Goal: Task Accomplishment & Management: Use online tool/utility

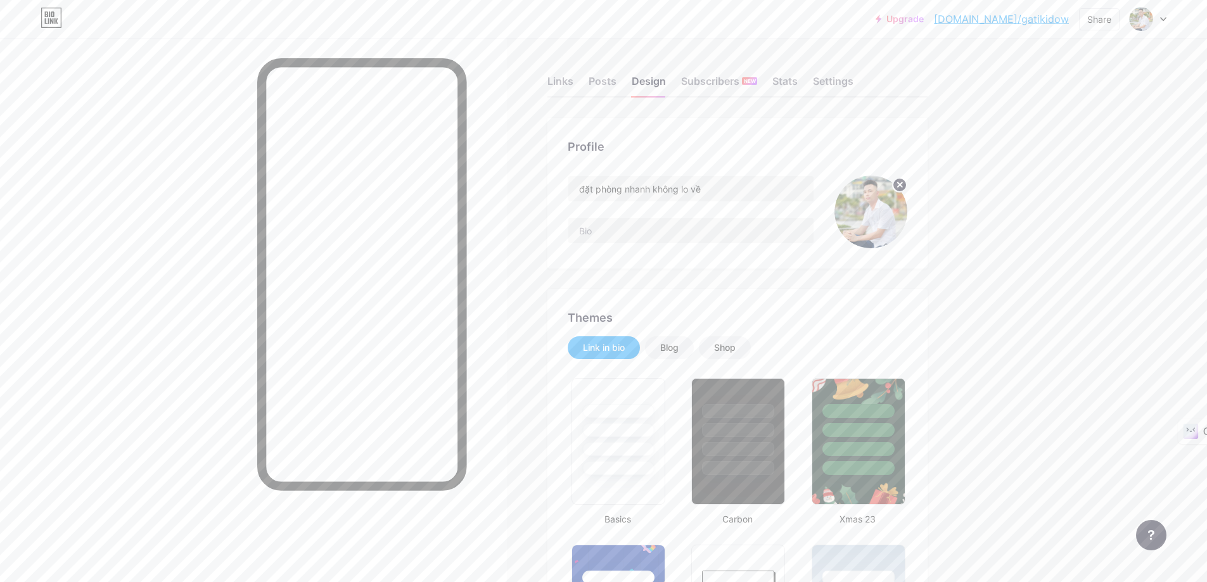
click at [890, 215] on img at bounding box center [870, 212] width 73 height 73
click at [883, 224] on img at bounding box center [870, 212] width 73 height 73
click at [900, 188] on circle at bounding box center [900, 185] width 14 height 14
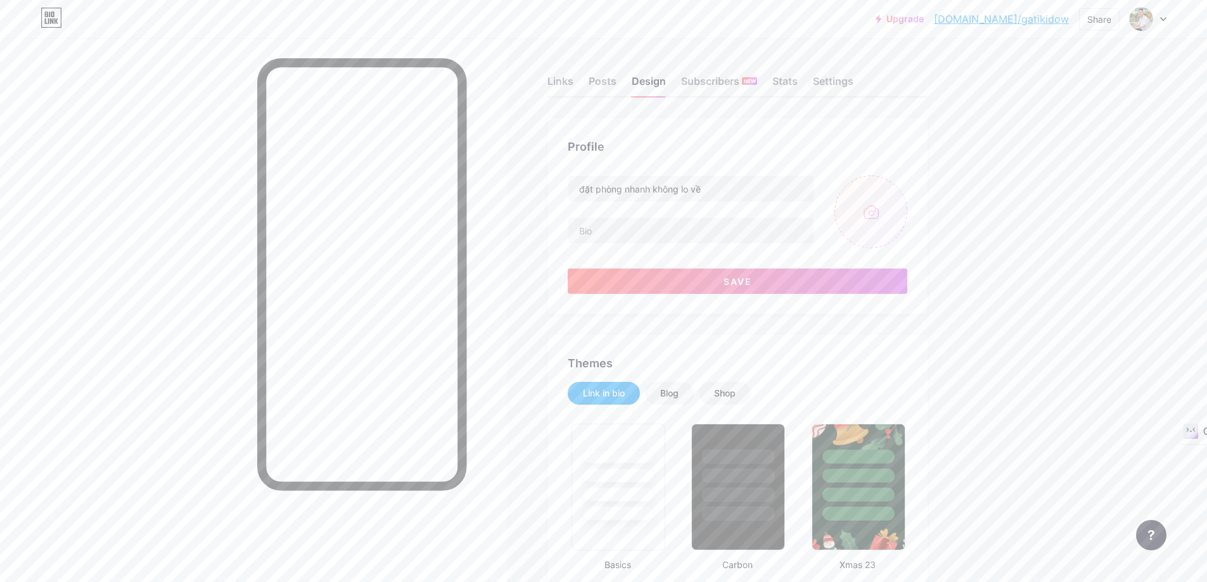
click at [873, 215] on input "file" at bounding box center [870, 212] width 73 height 73
type input "C:\fakepath\gen-h-z6837470400968_b8e39d950bd872819ddf3ec203c13a94.jpg"
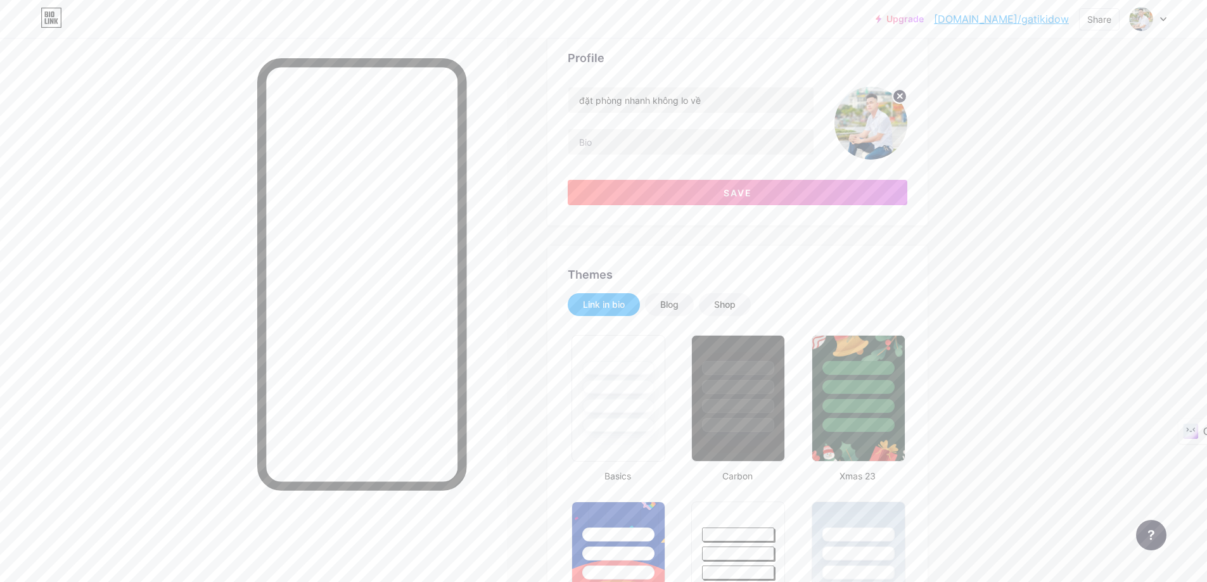
scroll to position [127, 0]
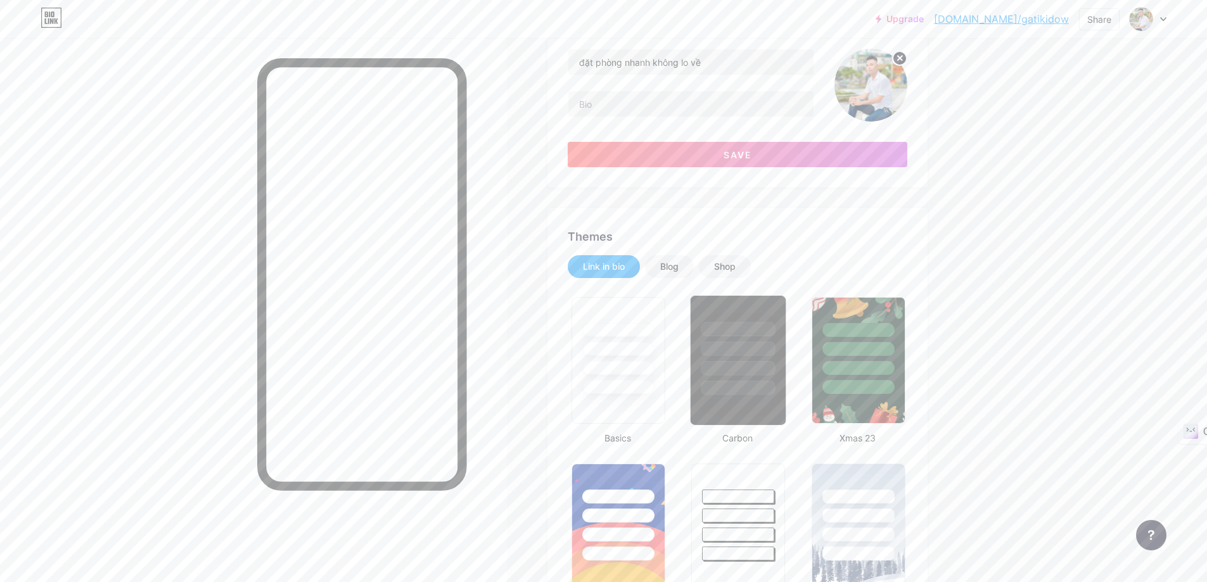
click at [729, 350] on div at bounding box center [738, 349] width 74 height 15
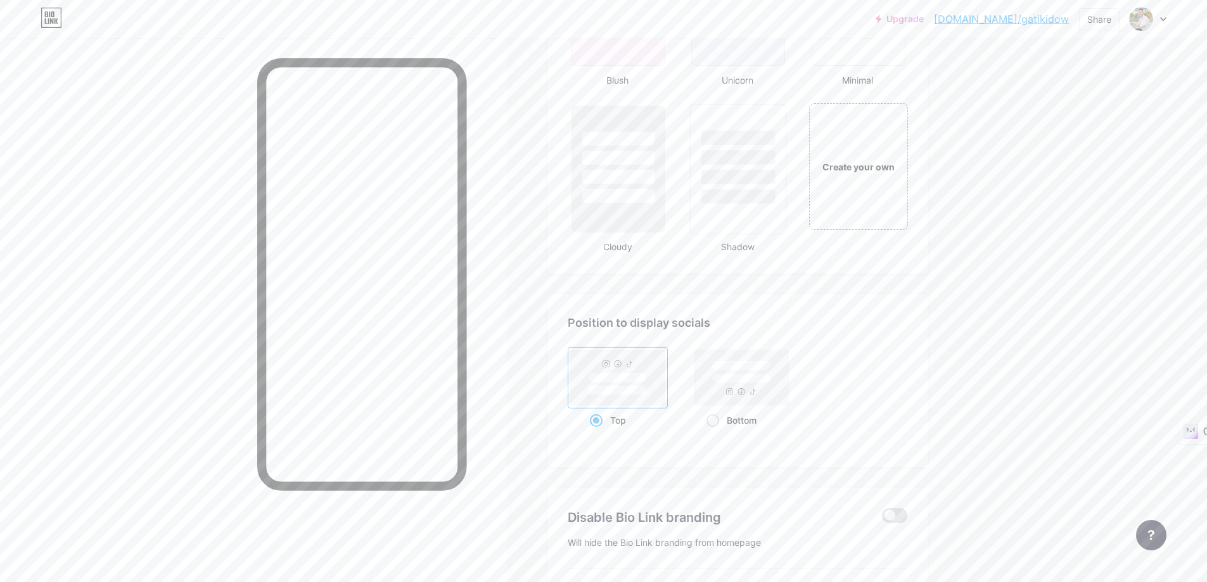
scroll to position [1394, 0]
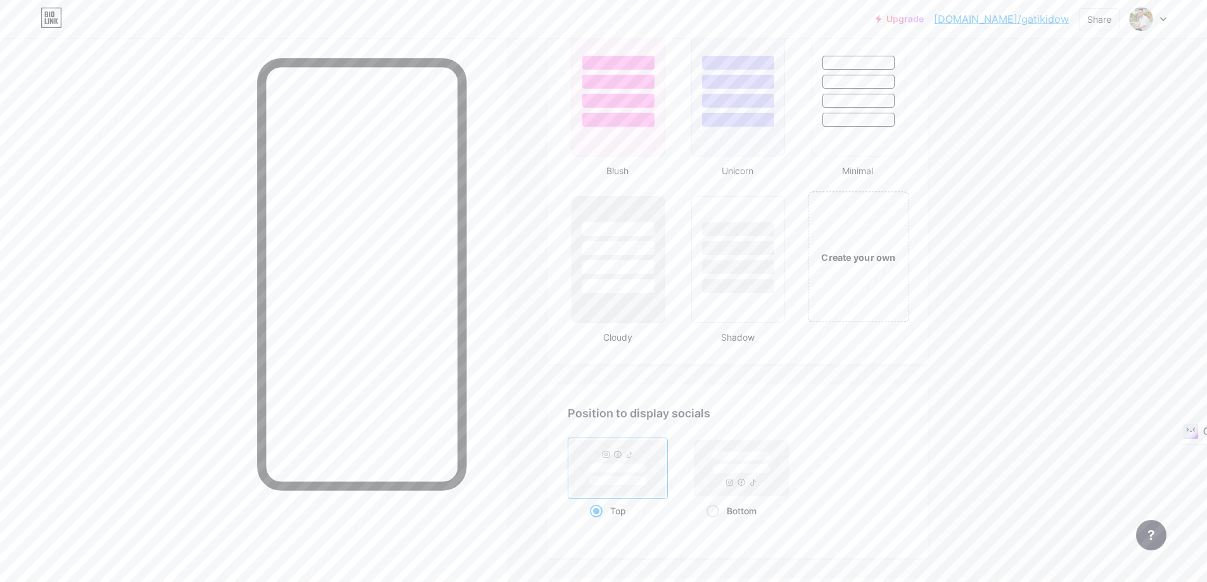
click at [886, 263] on div "Create your own" at bounding box center [858, 257] width 95 height 14
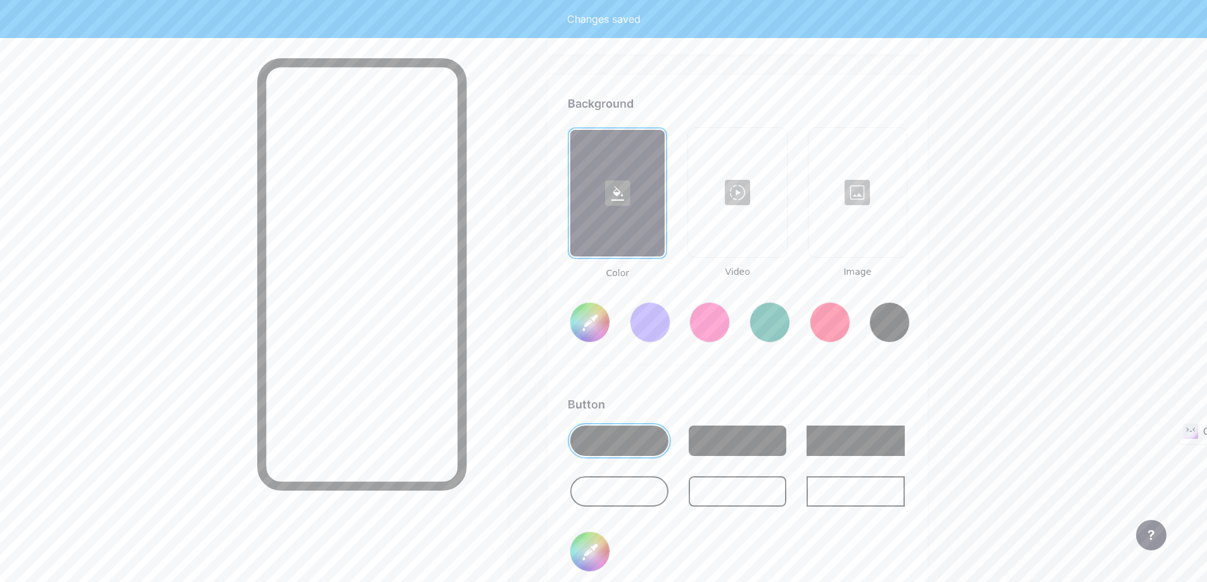
scroll to position [1728, 0]
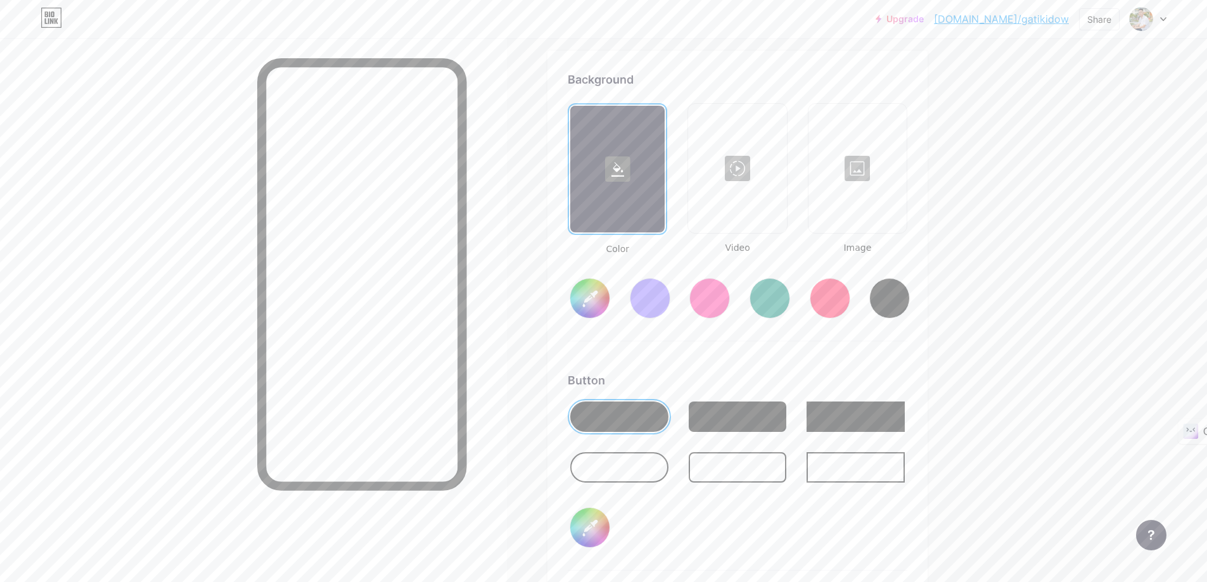
type input "#ffffff"
type input "#000000"
click at [862, 167] on div at bounding box center [858, 168] width 96 height 127
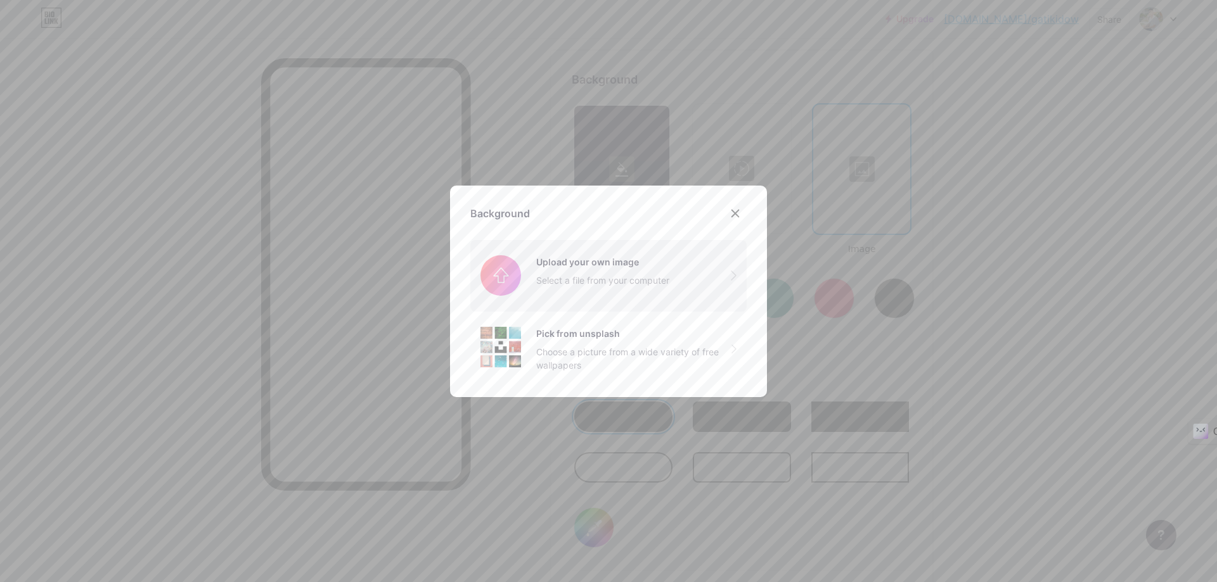
click at [530, 287] on input "file" at bounding box center [608, 275] width 276 height 71
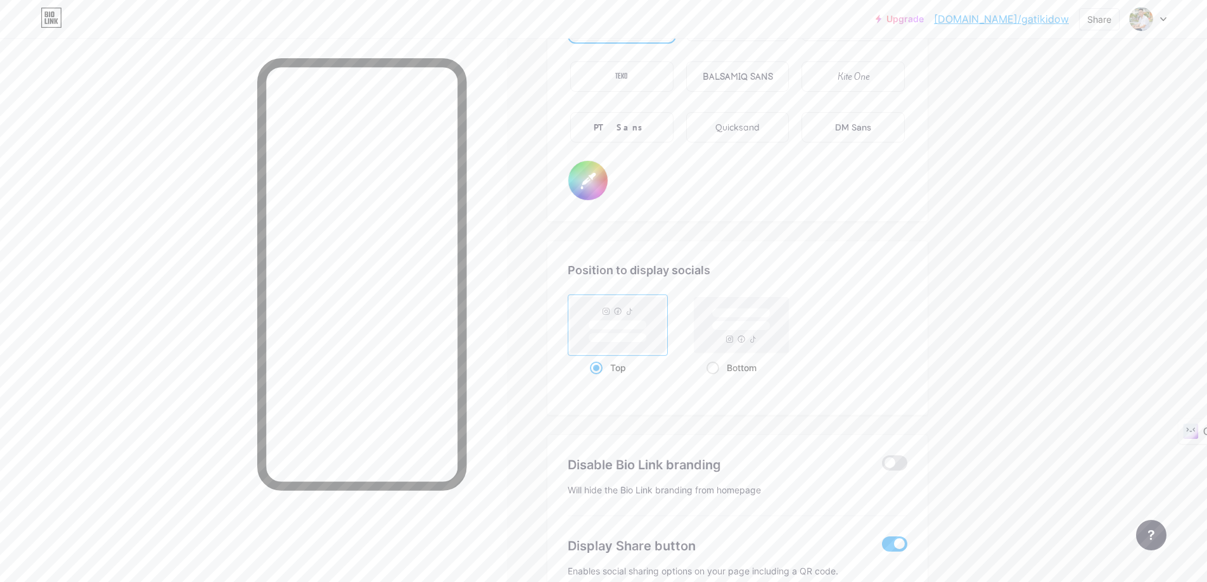
scroll to position [2362, 0]
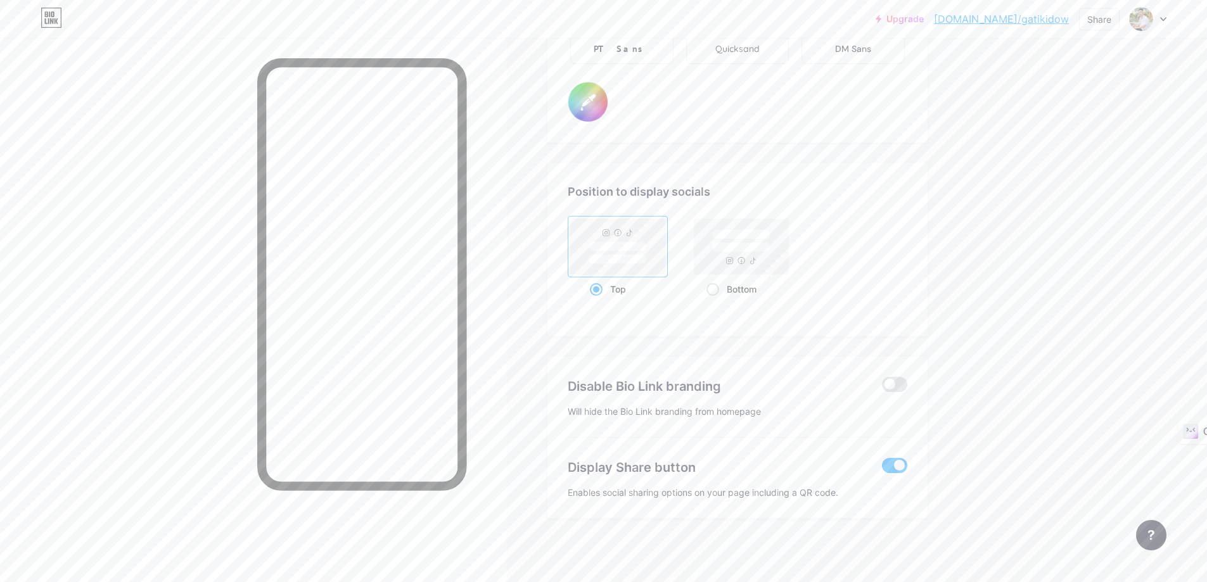
click at [620, 229] on rect at bounding box center [618, 247] width 94 height 56
click at [598, 301] on input "Top" at bounding box center [594, 305] width 8 height 8
click at [619, 229] on rect at bounding box center [618, 247] width 94 height 56
click at [598, 301] on input "Top" at bounding box center [594, 305] width 8 height 8
click at [619, 229] on rect at bounding box center [618, 247] width 94 height 56
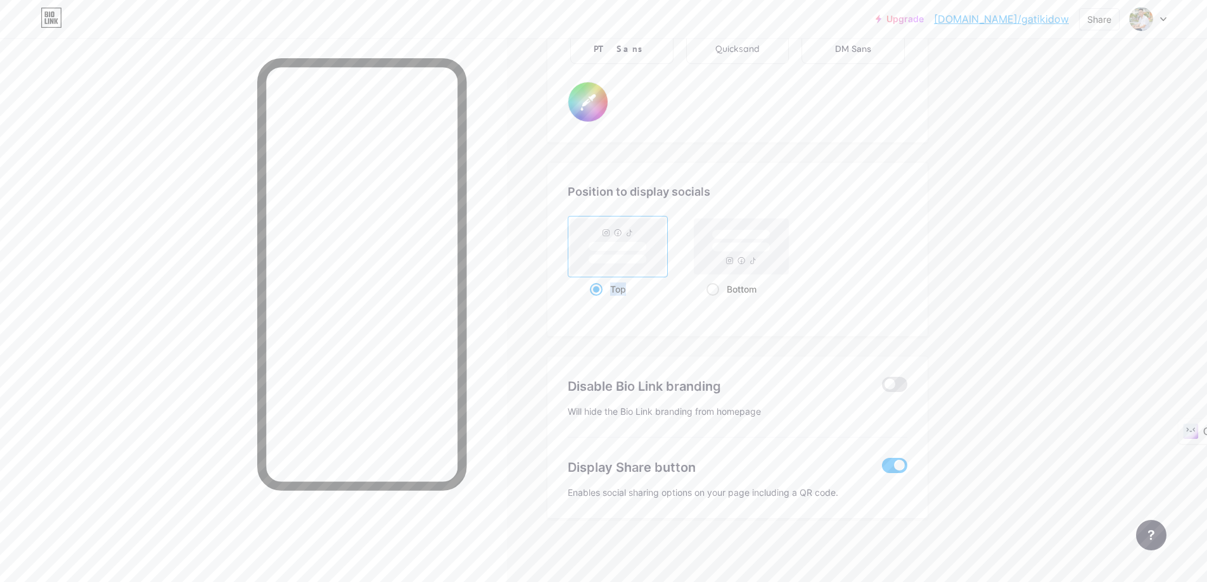
click at [598, 301] on input "Top" at bounding box center [594, 305] width 8 height 8
click at [600, 290] on span at bounding box center [596, 289] width 13 height 13
click at [598, 301] on input "Top" at bounding box center [594, 305] width 8 height 8
click at [600, 290] on span at bounding box center [596, 289] width 13 height 13
click at [598, 301] on input "Top" at bounding box center [594, 305] width 8 height 8
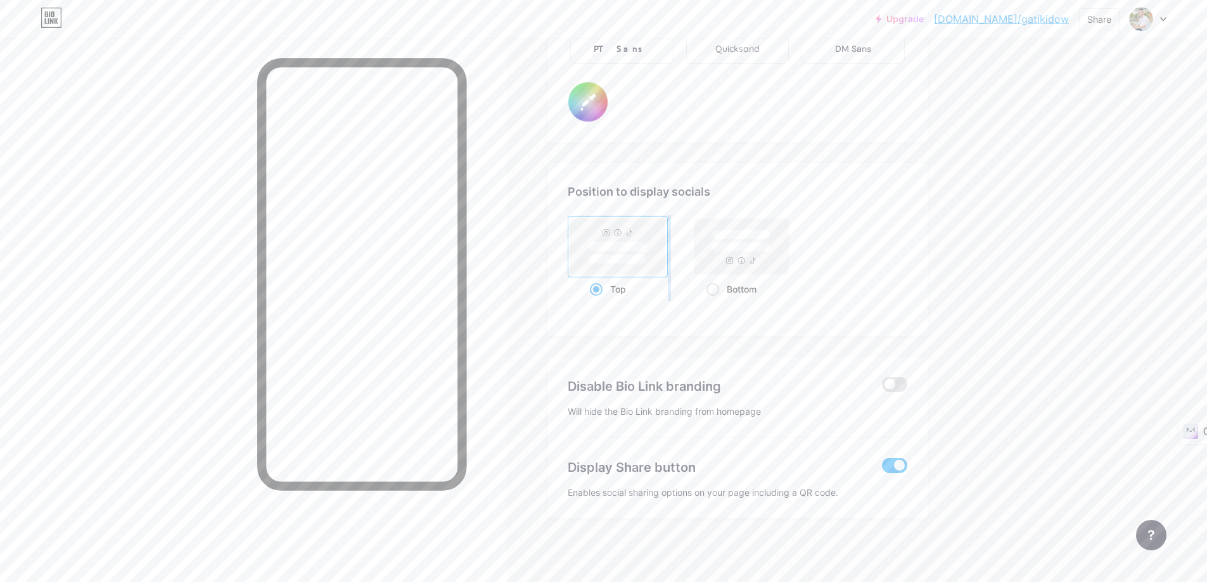
click at [600, 290] on span at bounding box center [596, 289] width 13 height 13
click at [598, 301] on input "Top" at bounding box center [594, 305] width 8 height 8
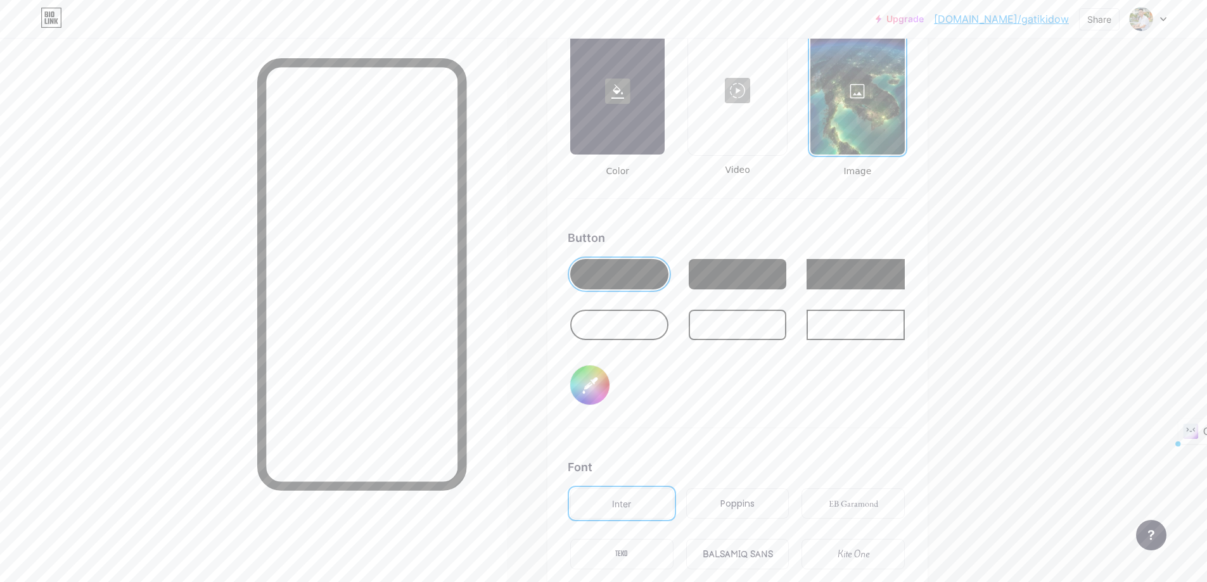
scroll to position [1792, 0]
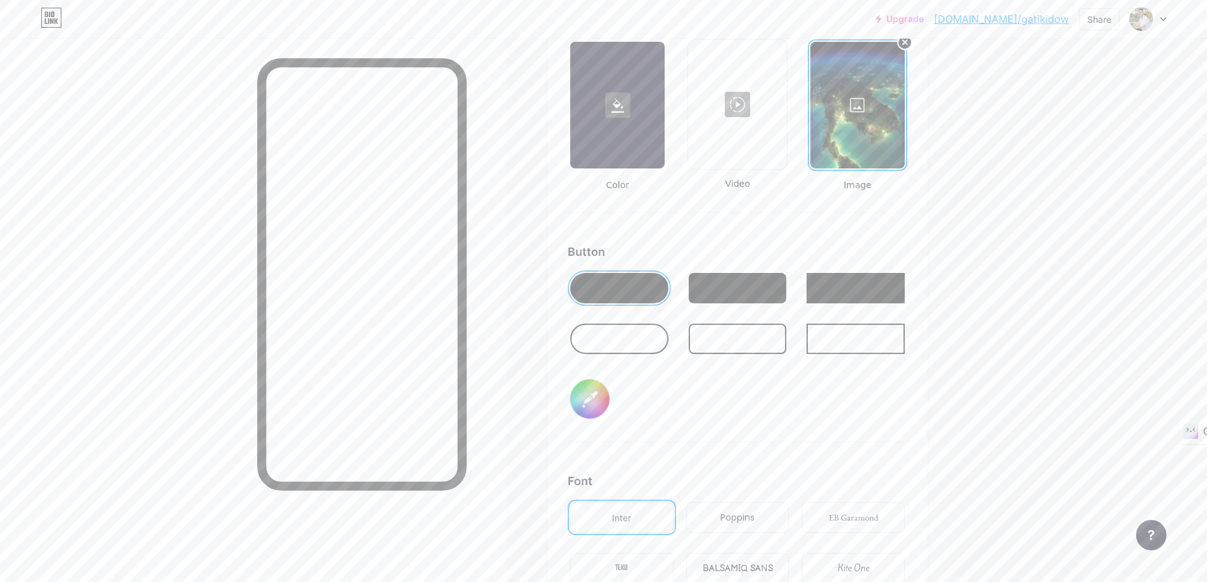
click at [595, 400] on input "#000000" at bounding box center [589, 399] width 39 height 39
click at [619, 282] on div at bounding box center [619, 288] width 98 height 30
click at [584, 401] on input "#000000" at bounding box center [589, 399] width 39 height 39
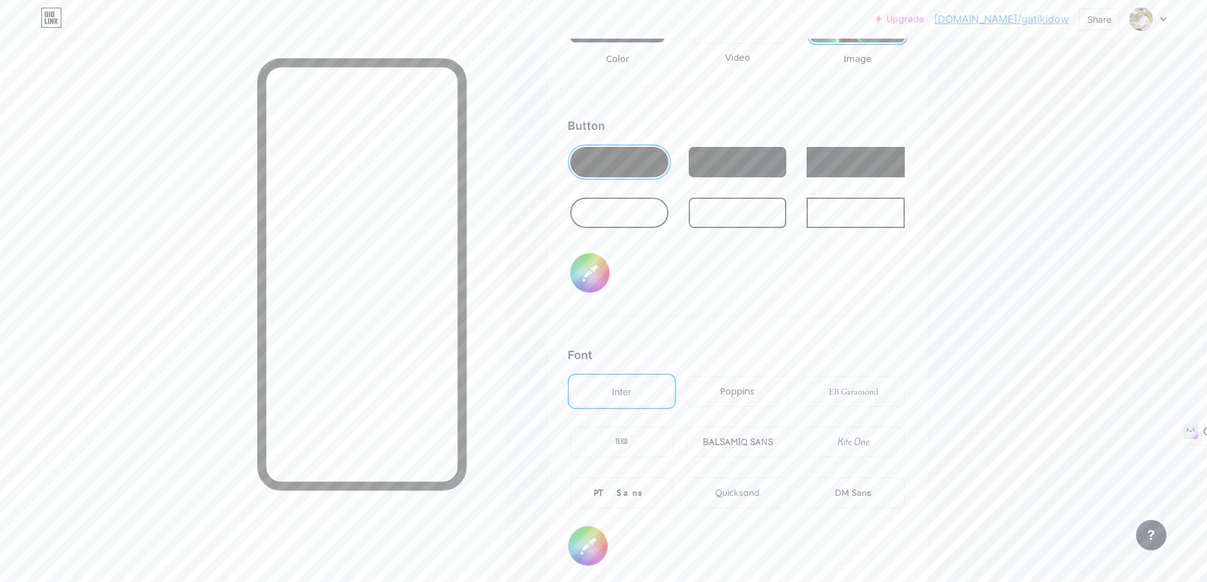
scroll to position [1919, 0]
click at [758, 382] on div "Poppins" at bounding box center [737, 391] width 103 height 30
click at [757, 383] on div "Poppins" at bounding box center [737, 391] width 103 height 30
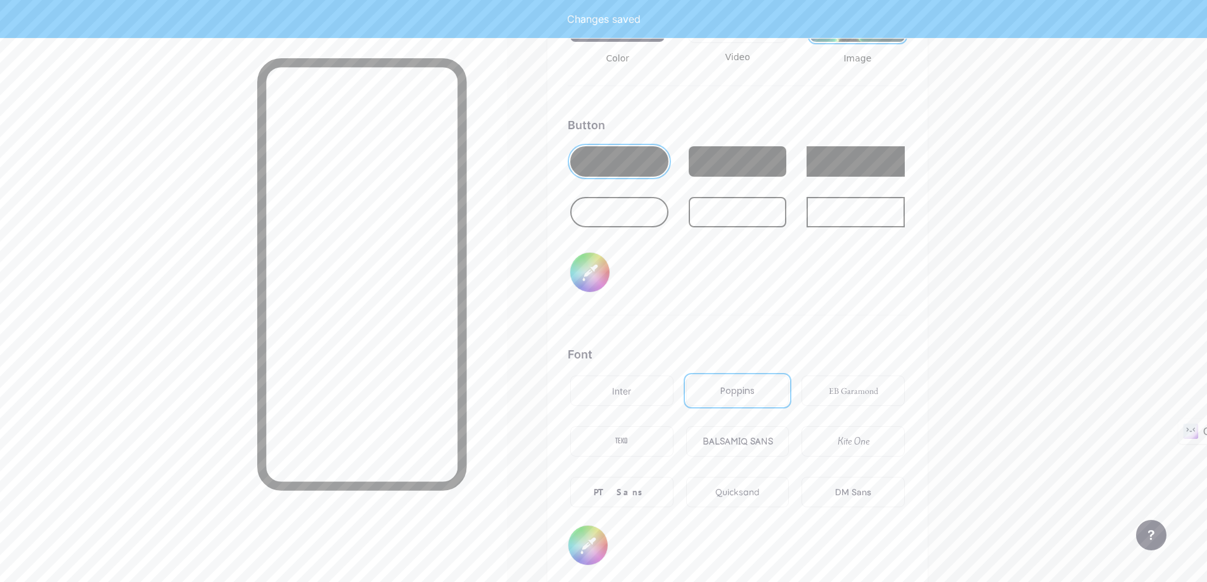
click at [629, 380] on div "Inter" at bounding box center [621, 391] width 103 height 30
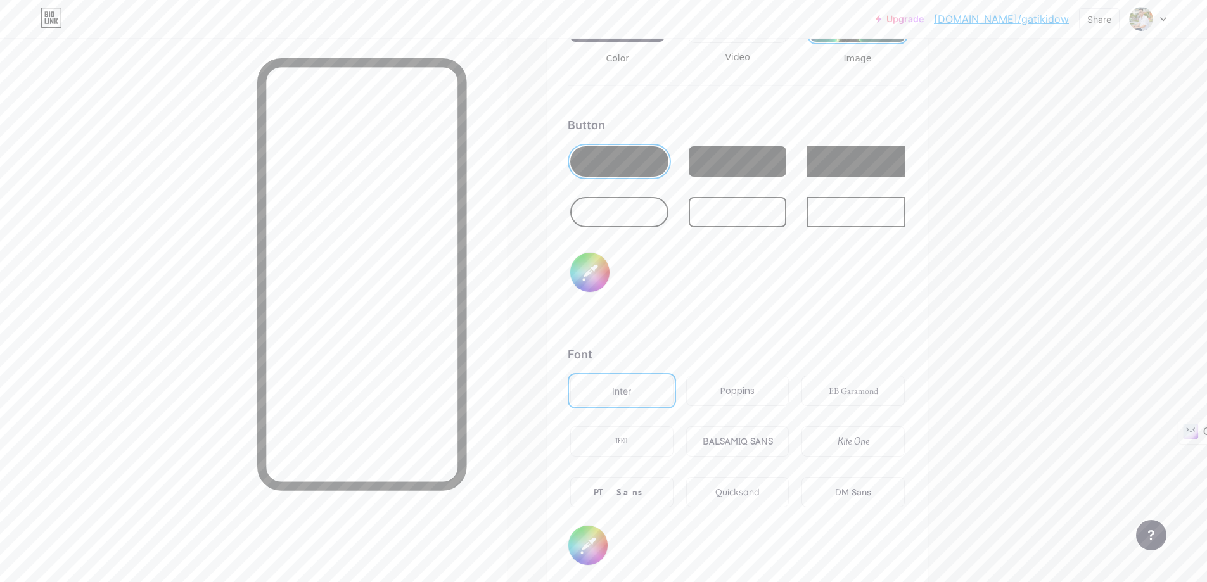
click at [729, 390] on div "Poppins" at bounding box center [737, 391] width 34 height 13
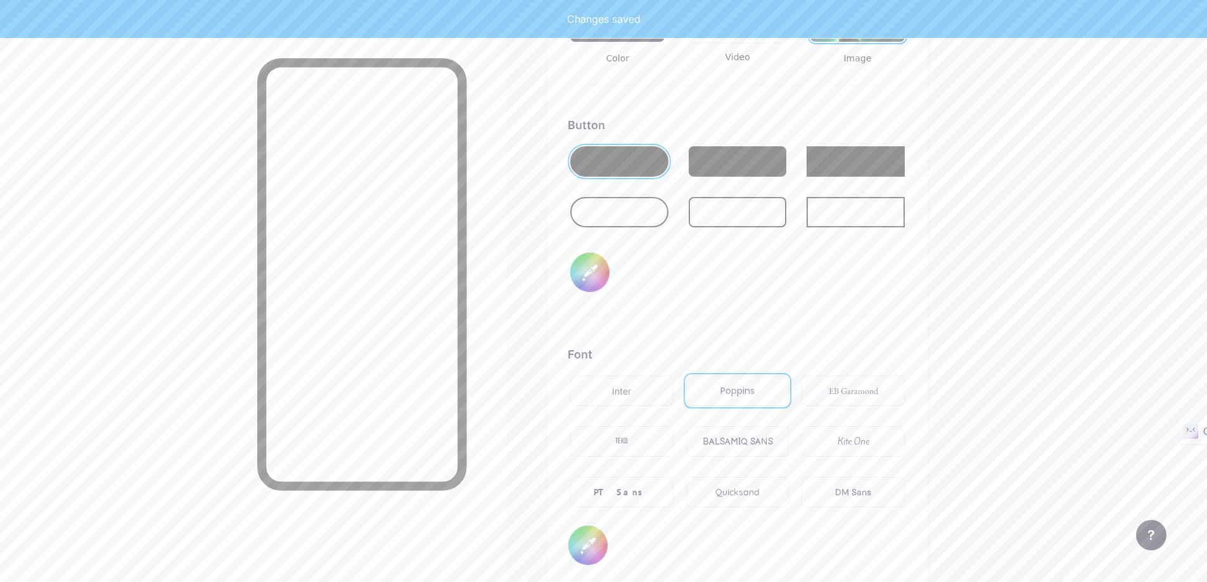
drag, startPoint x: 729, startPoint y: 390, endPoint x: 729, endPoint y: 361, distance: 28.5
click at [729, 390] on div "Poppins" at bounding box center [737, 391] width 34 height 13
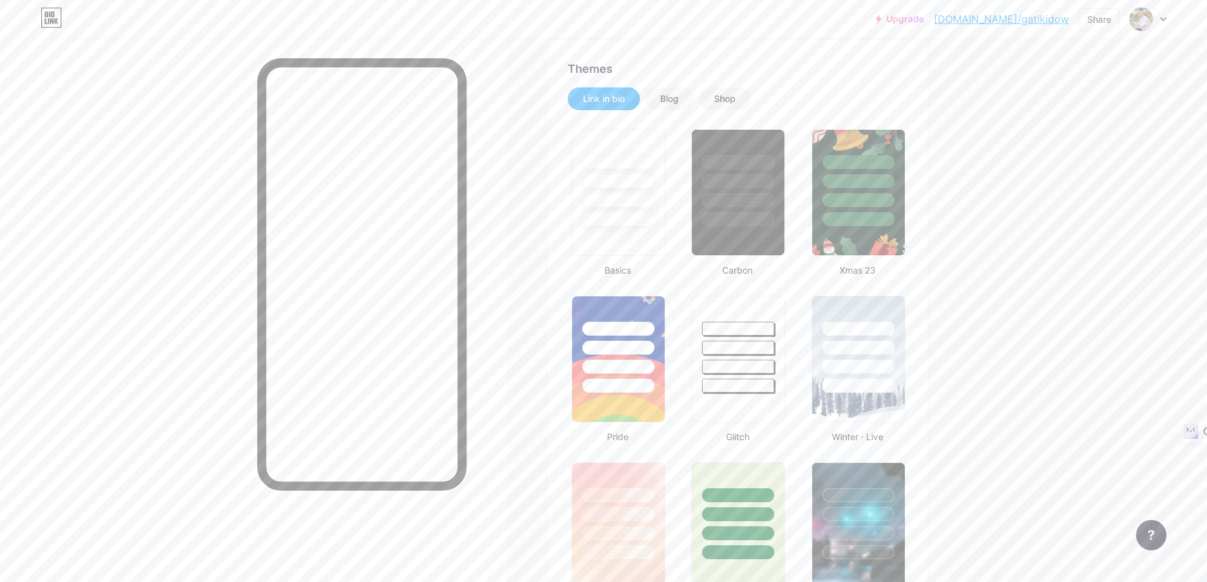
scroll to position [317, 0]
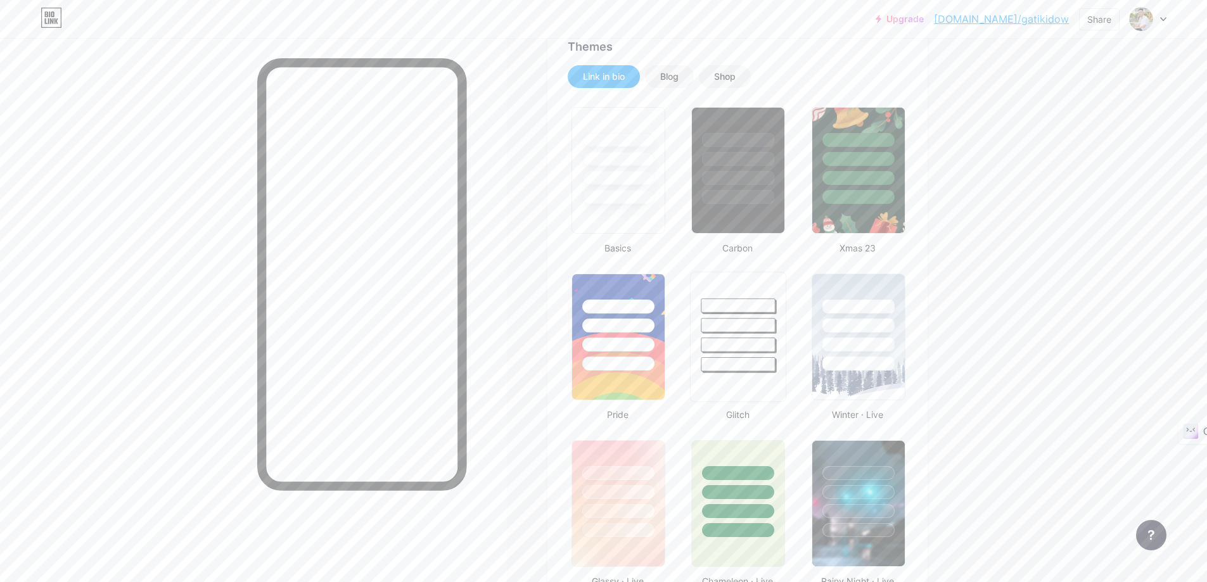
click at [753, 331] on div at bounding box center [738, 325] width 74 height 15
click at [753, 331] on div at bounding box center [737, 326] width 70 height 14
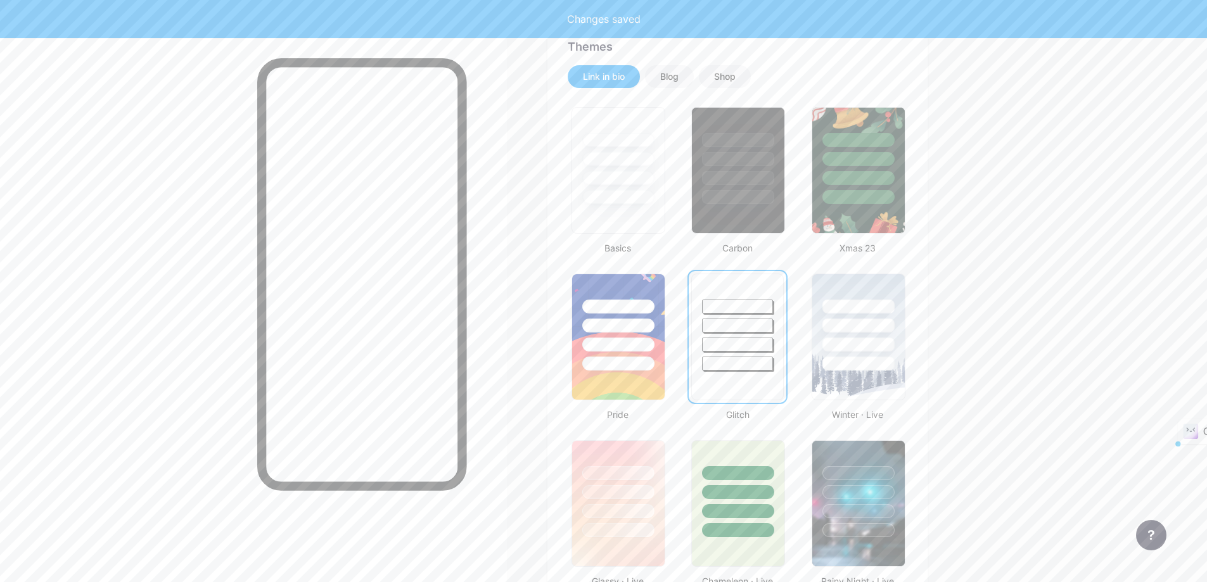
click at [753, 331] on div at bounding box center [737, 326] width 70 height 14
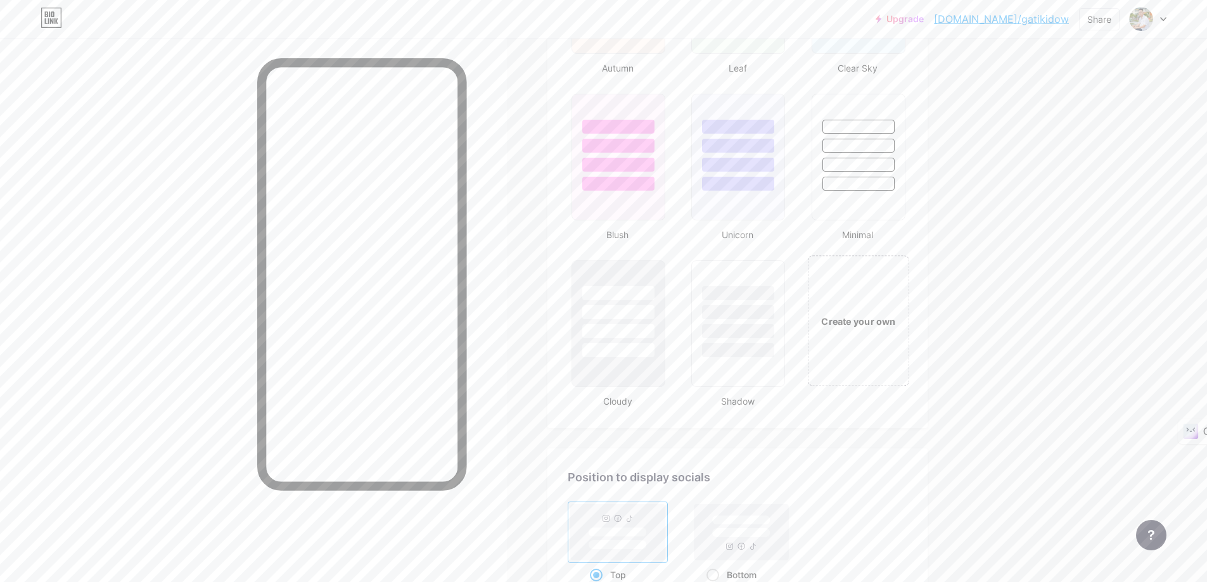
scroll to position [1331, 0]
click at [857, 333] on div "Create your own" at bounding box center [858, 320] width 102 height 131
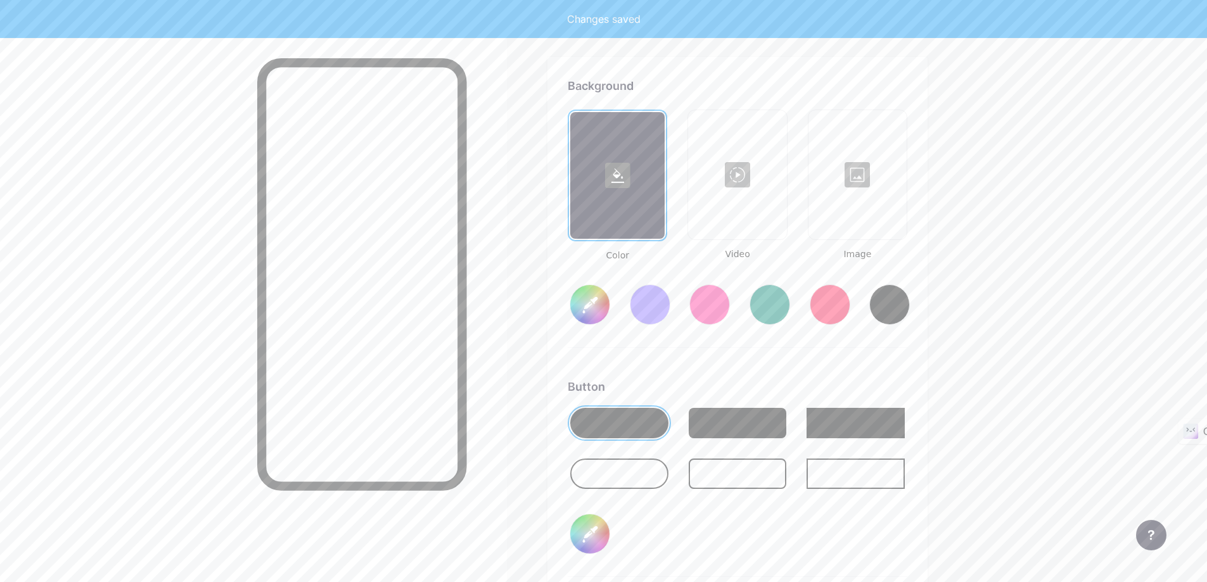
scroll to position [1728, 0]
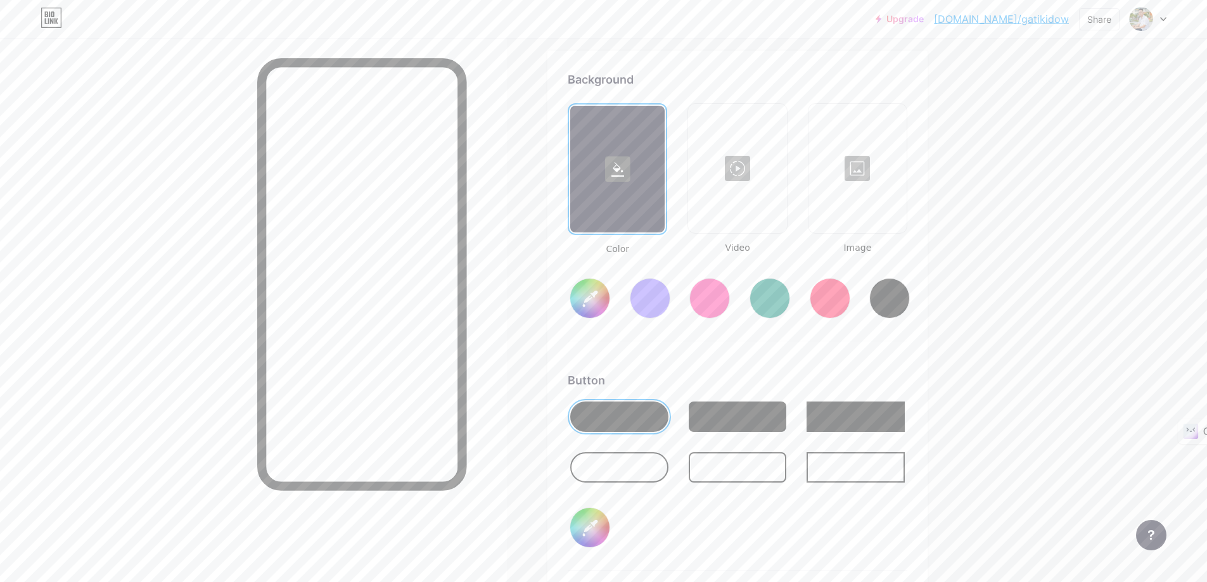
type input "#ffffff"
type input "#000000"
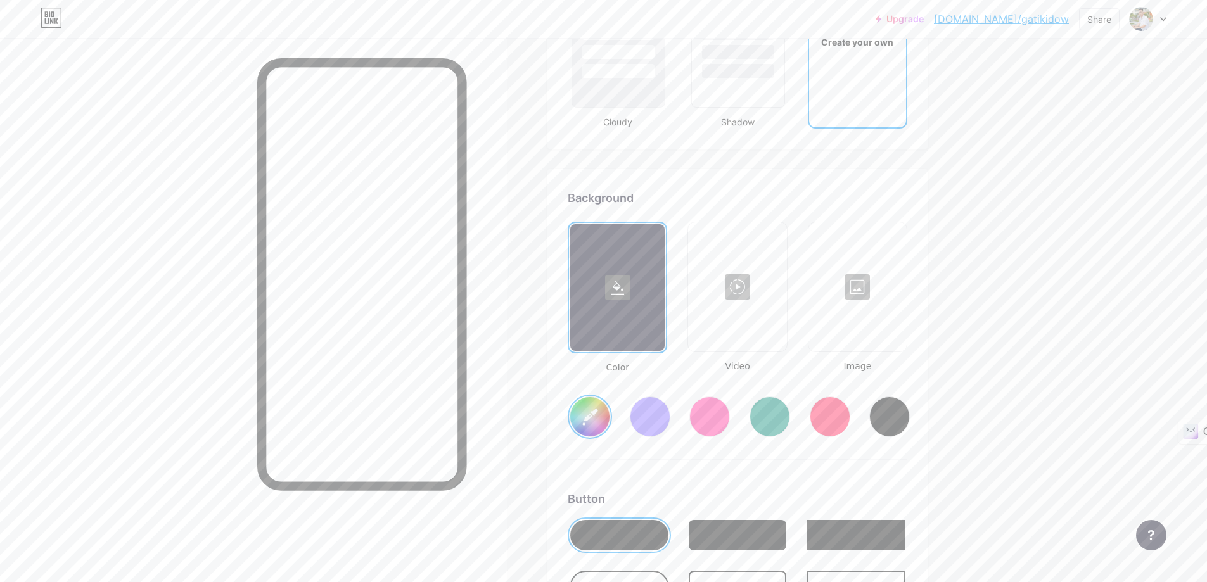
scroll to position [1601, 0]
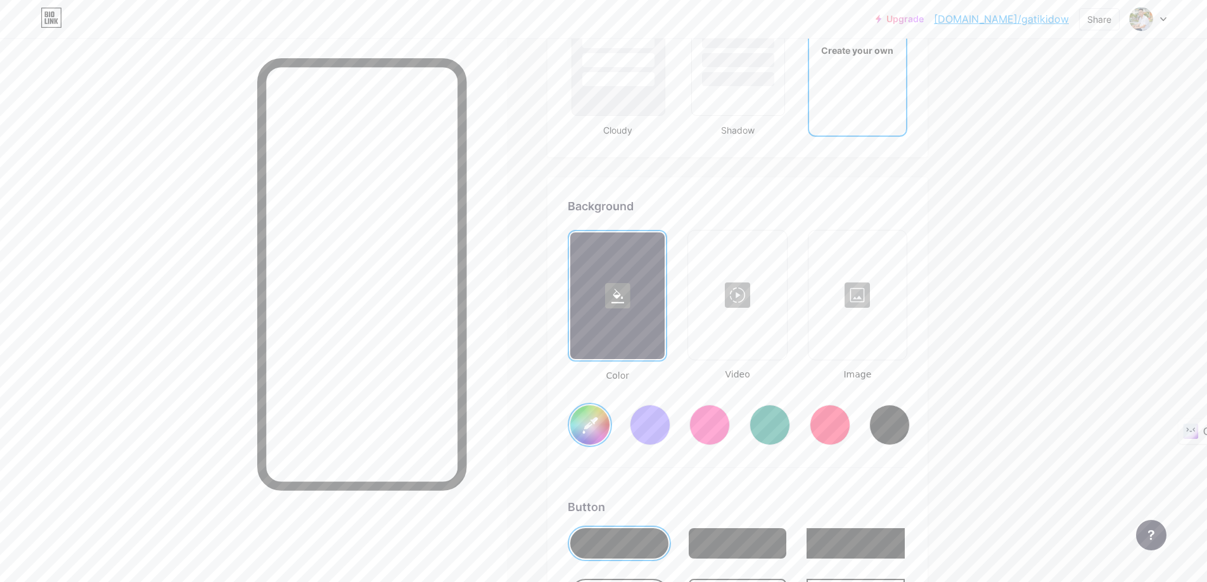
click at [739, 291] on div at bounding box center [737, 295] width 96 height 127
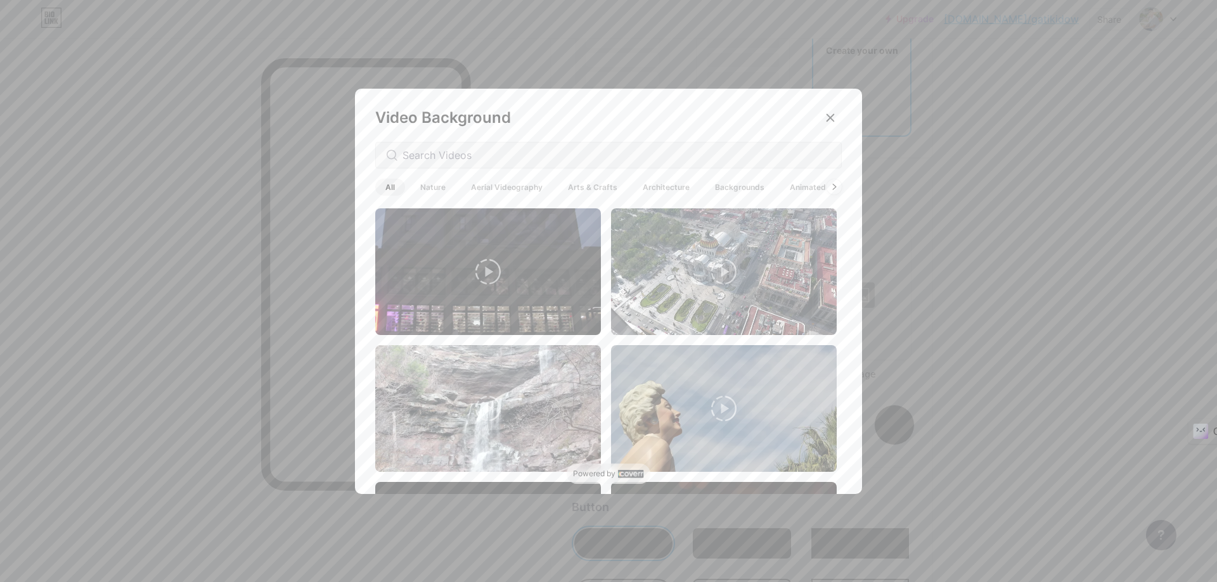
click at [425, 188] on span "Nature" at bounding box center [433, 187] width 46 height 17
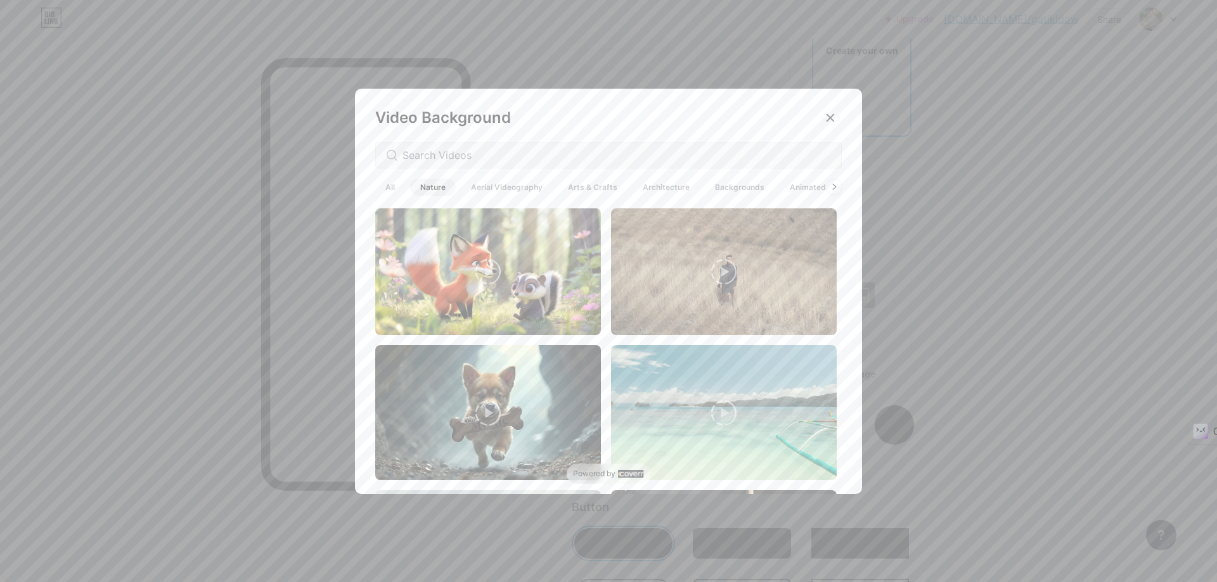
click at [479, 274] on icon at bounding box center [487, 271] width 25 height 25
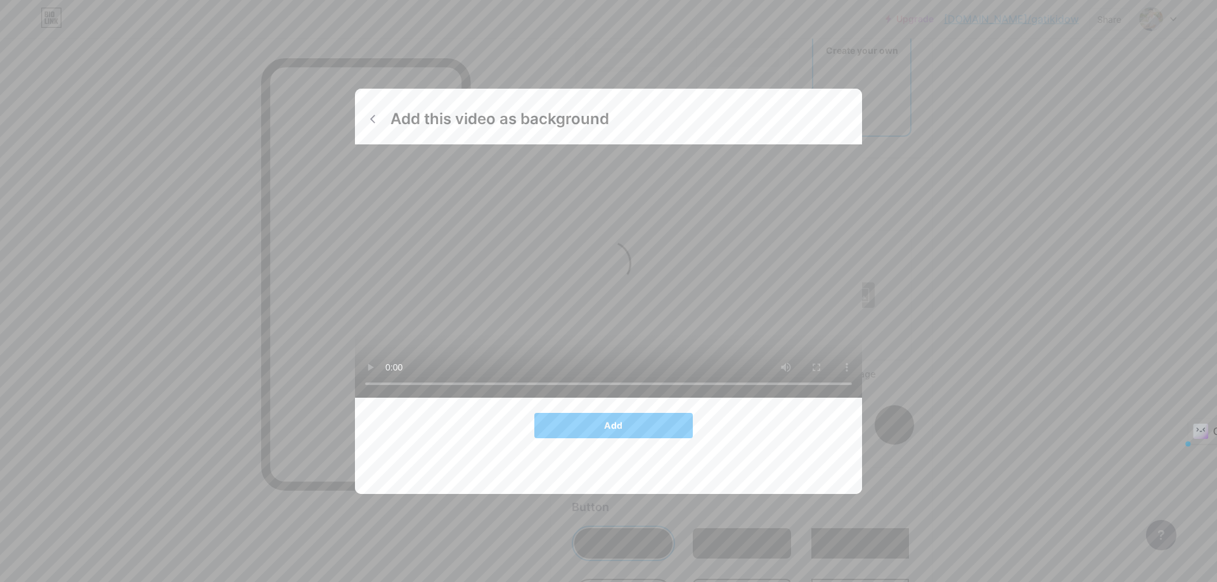
click at [479, 274] on icon at bounding box center [487, 271] width 25 height 25
click at [608, 438] on button "Add" at bounding box center [613, 425] width 158 height 25
click at [610, 431] on span "Add" at bounding box center [613, 425] width 18 height 11
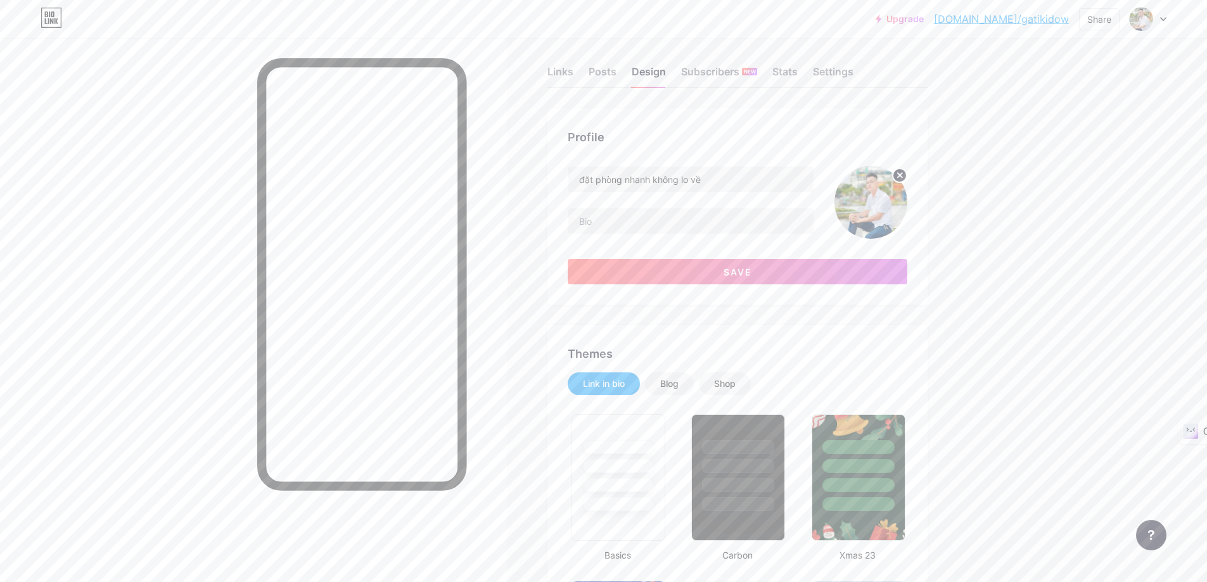
scroll to position [0, 0]
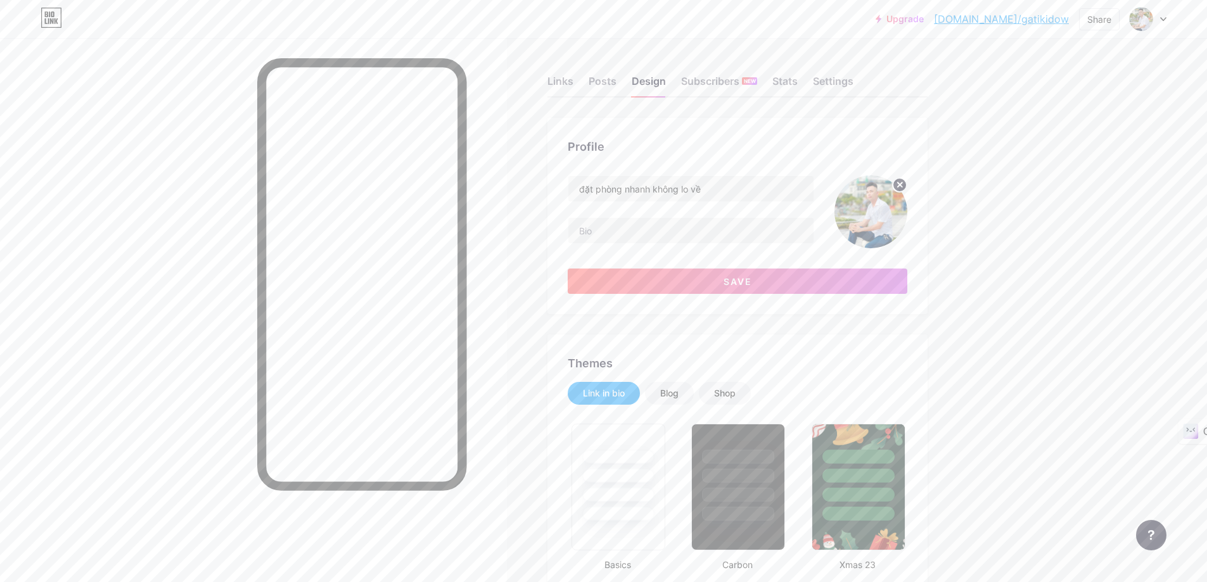
click at [907, 184] on circle at bounding box center [900, 185] width 14 height 14
